Goal: Find specific page/section: Find specific page/section

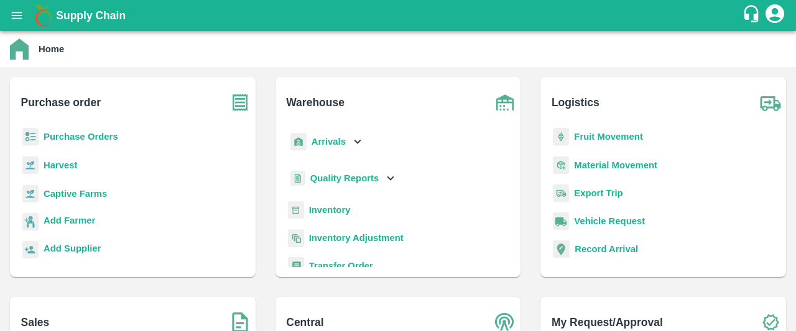
click at [305, 221] on div "Inventory" at bounding box center [398, 215] width 226 height 28
click at [323, 219] on div "Inventory" at bounding box center [398, 215] width 226 height 28
click at [335, 211] on b "Inventory" at bounding box center [330, 210] width 42 height 10
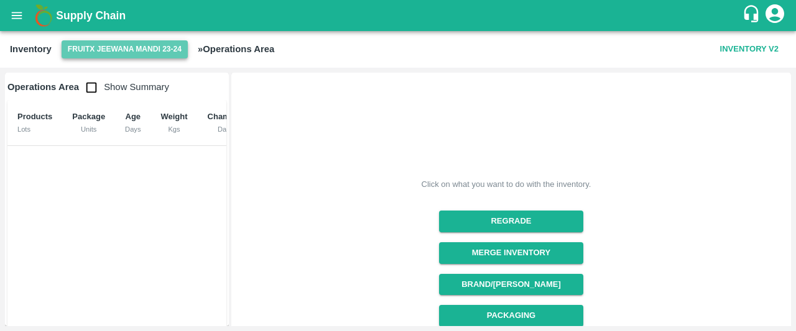
click at [133, 43] on button "FruitX Jeewana Mandi 23-24" at bounding box center [125, 49] width 126 height 18
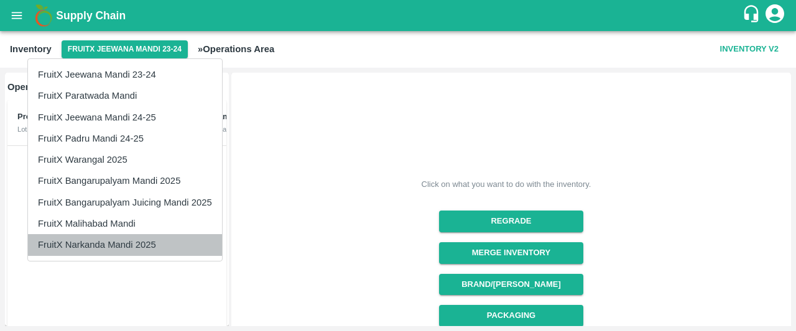
click at [98, 249] on li "FruitX Narkanda Mandi 2025" at bounding box center [125, 244] width 194 height 21
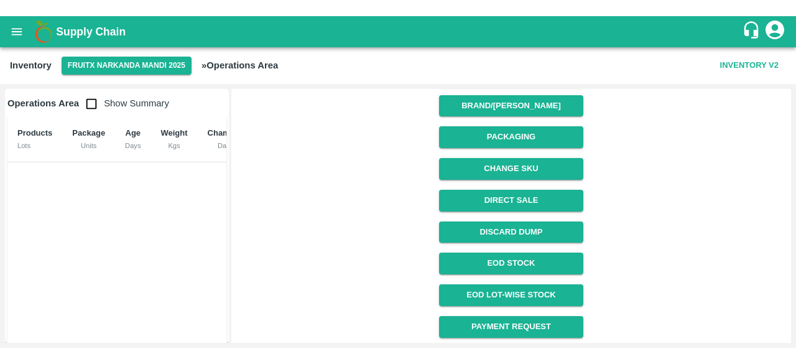
scroll to position [227, 0]
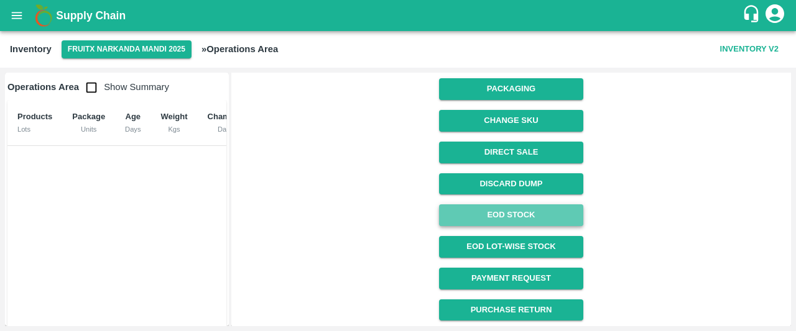
click at [502, 209] on link "EOD Stock" at bounding box center [511, 216] width 144 height 22
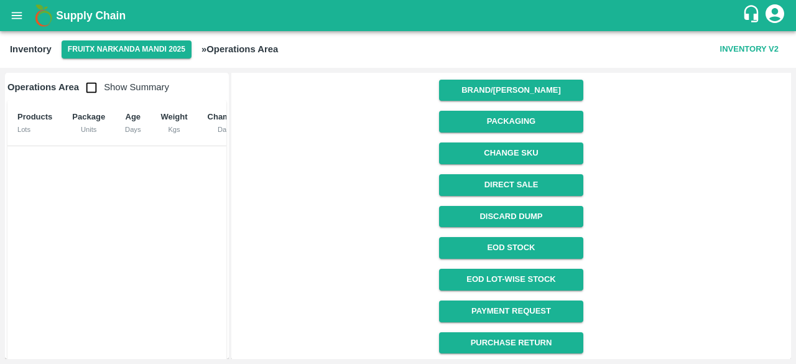
scroll to position [0, 0]
